Goal: Task Accomplishment & Management: Manage account settings

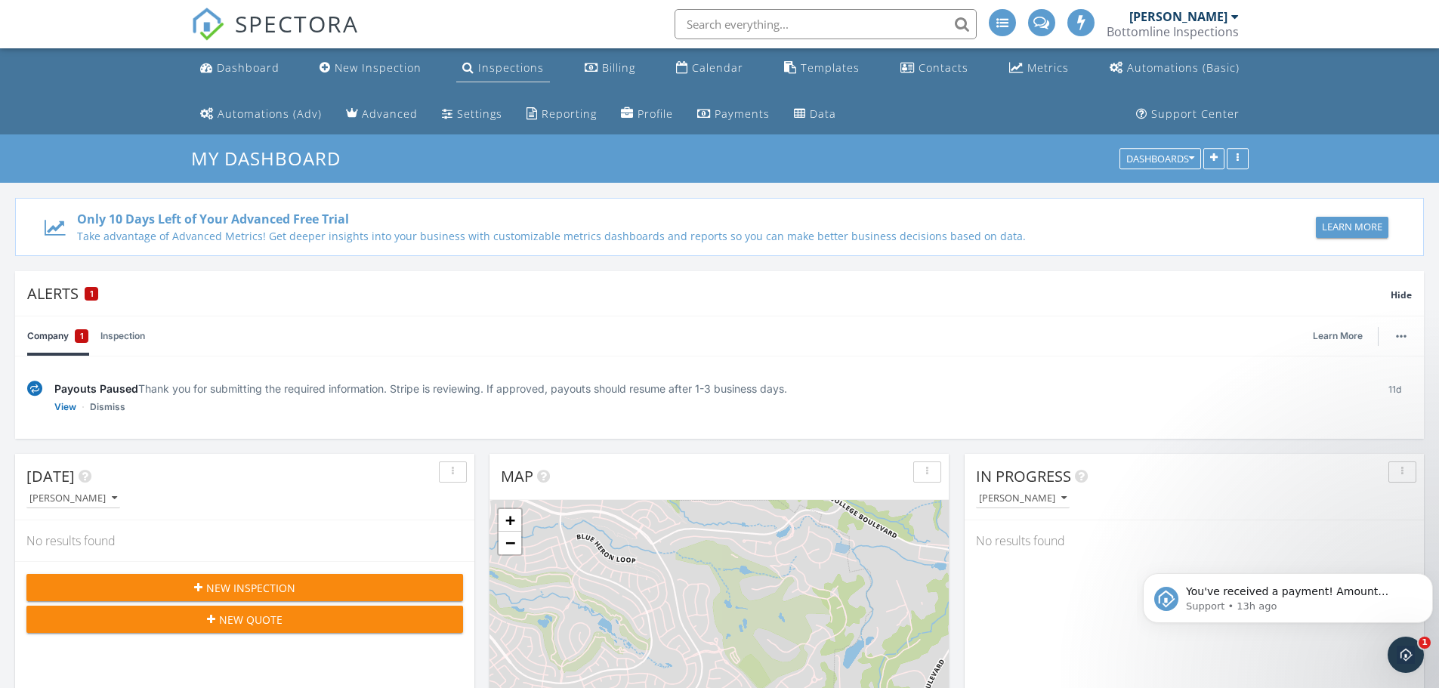
click at [525, 71] on div "Inspections" at bounding box center [511, 67] width 66 height 14
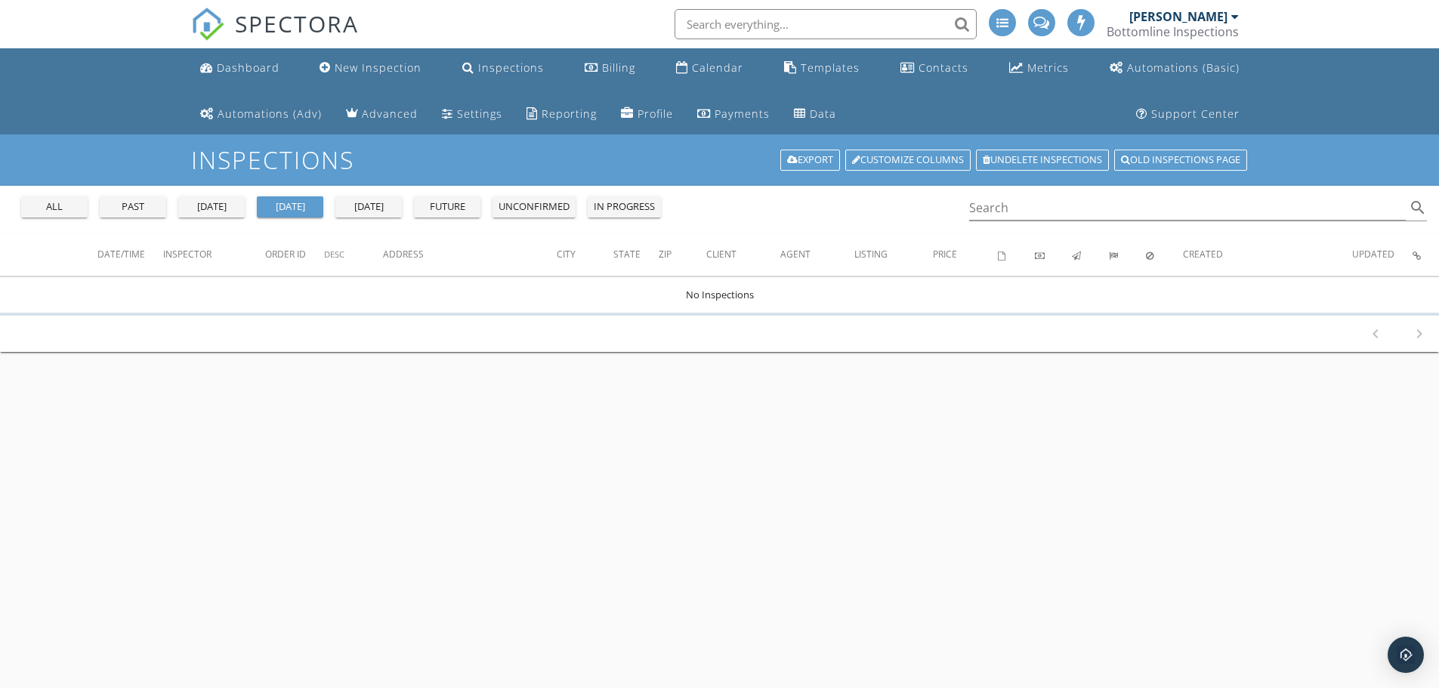
click at [378, 214] on div "tomorrow" at bounding box center [369, 206] width 54 height 15
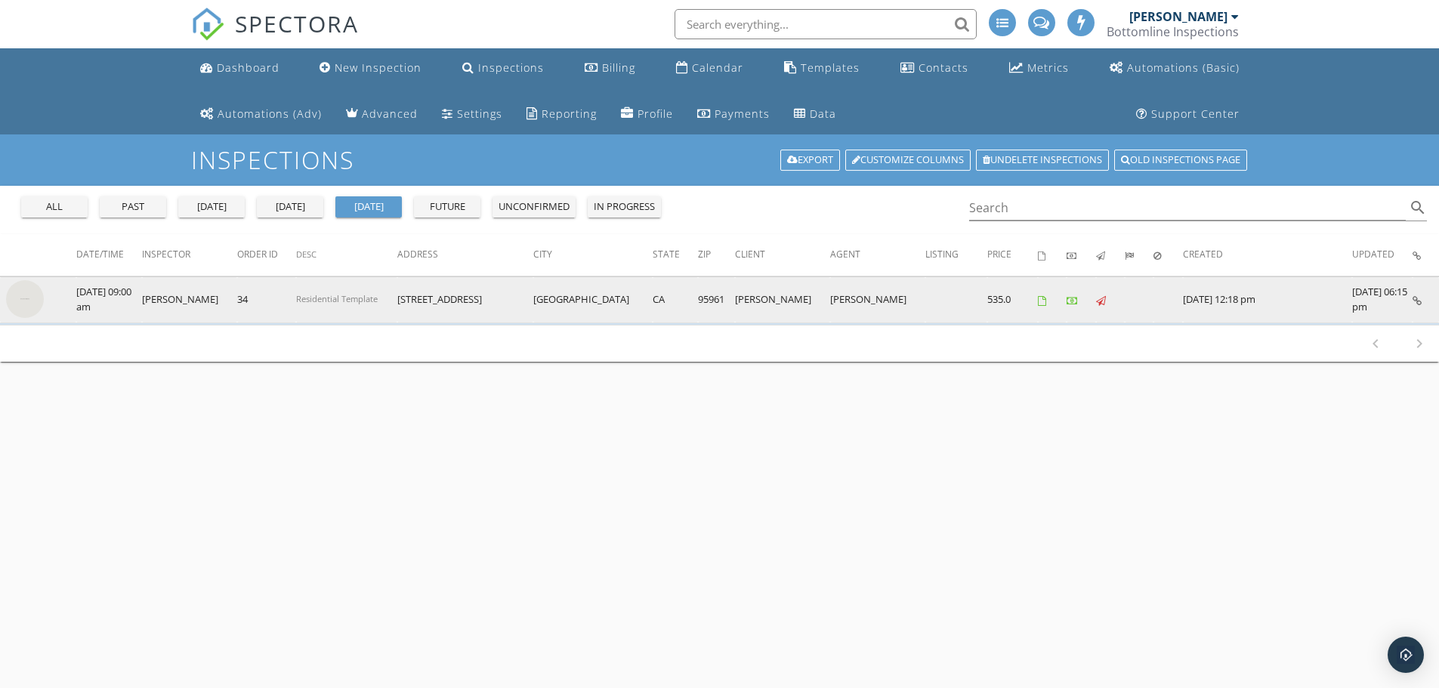
click at [1163, 305] on td at bounding box center [1168, 300] width 29 height 46
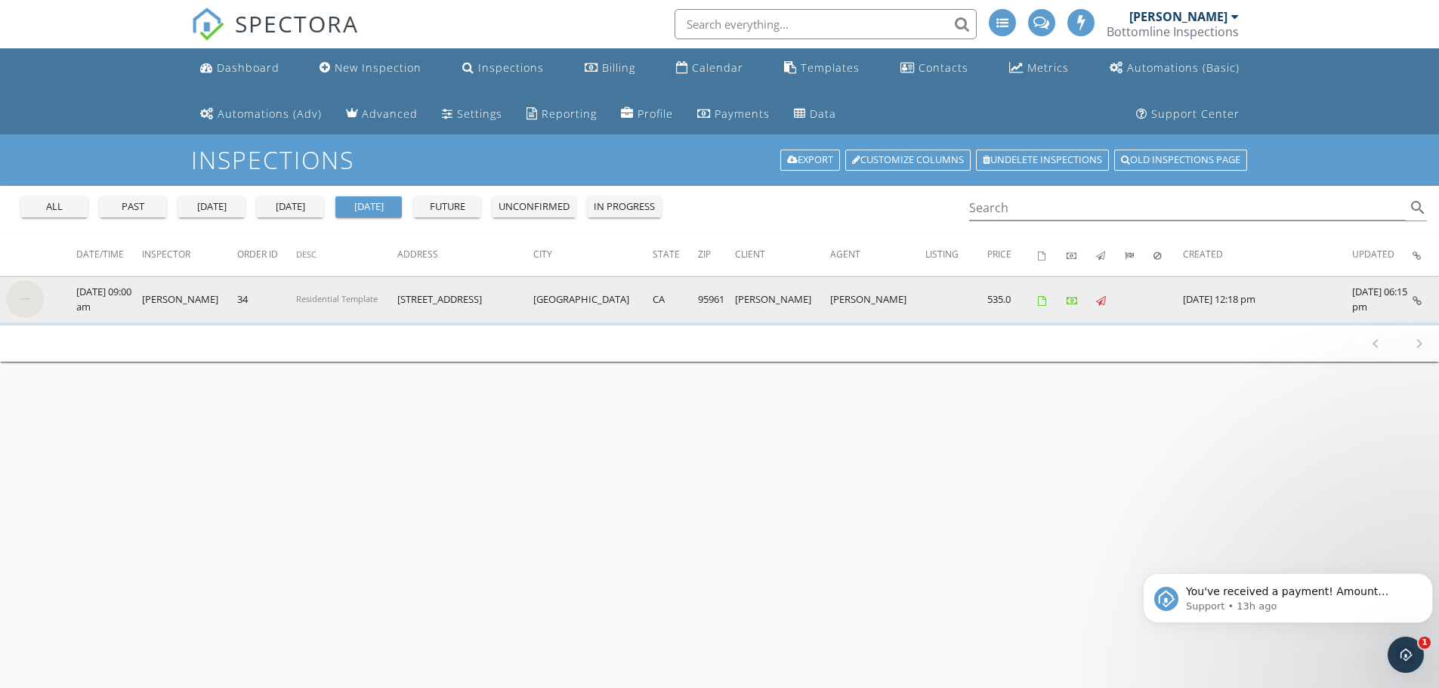
click at [1417, 305] on icon at bounding box center [1417, 301] width 9 height 10
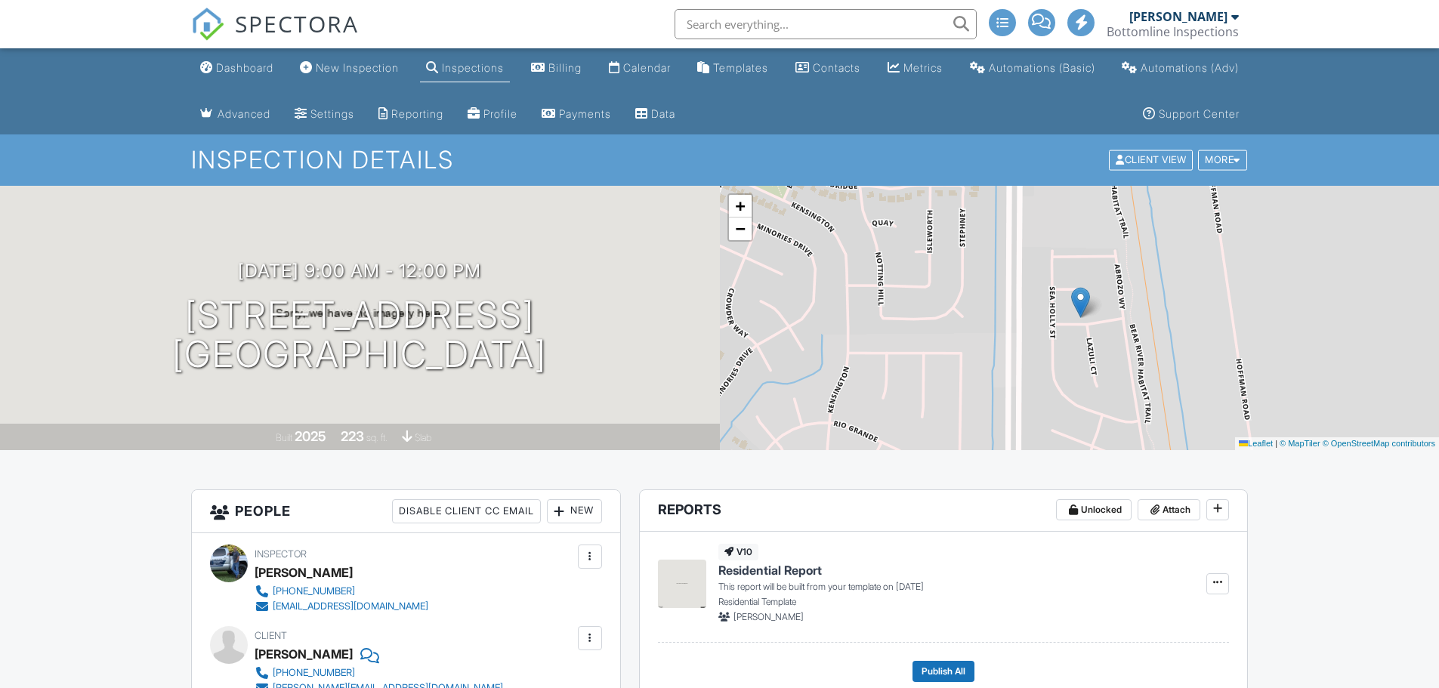
scroll to position [76, 0]
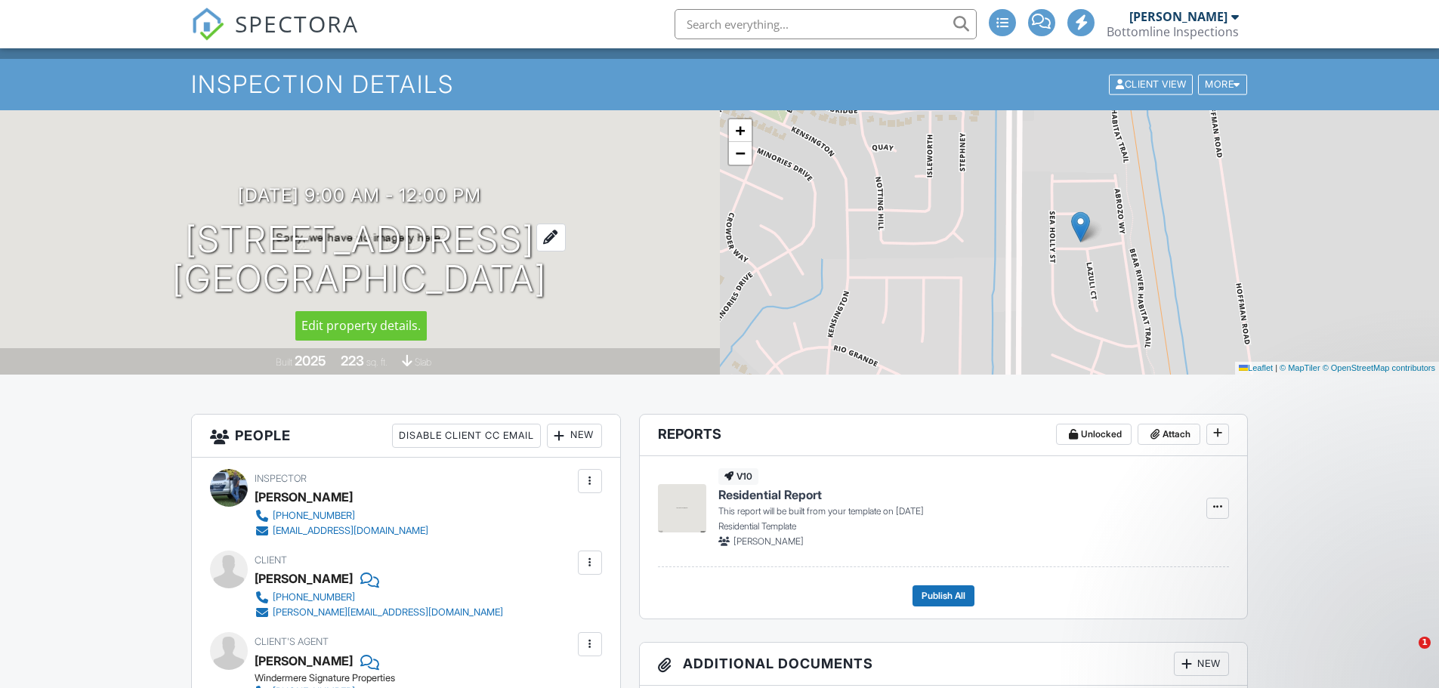
drag, startPoint x: 608, startPoint y: 280, endPoint x: 181, endPoint y: 254, distance: 427.8
click at [181, 254] on div "09/30/2025 9:00 am - 12:00 pm 2051 Chicory St Plumas Lake, CA 95961" at bounding box center [360, 242] width 720 height 114
